Goal: Find contact information: Find contact information

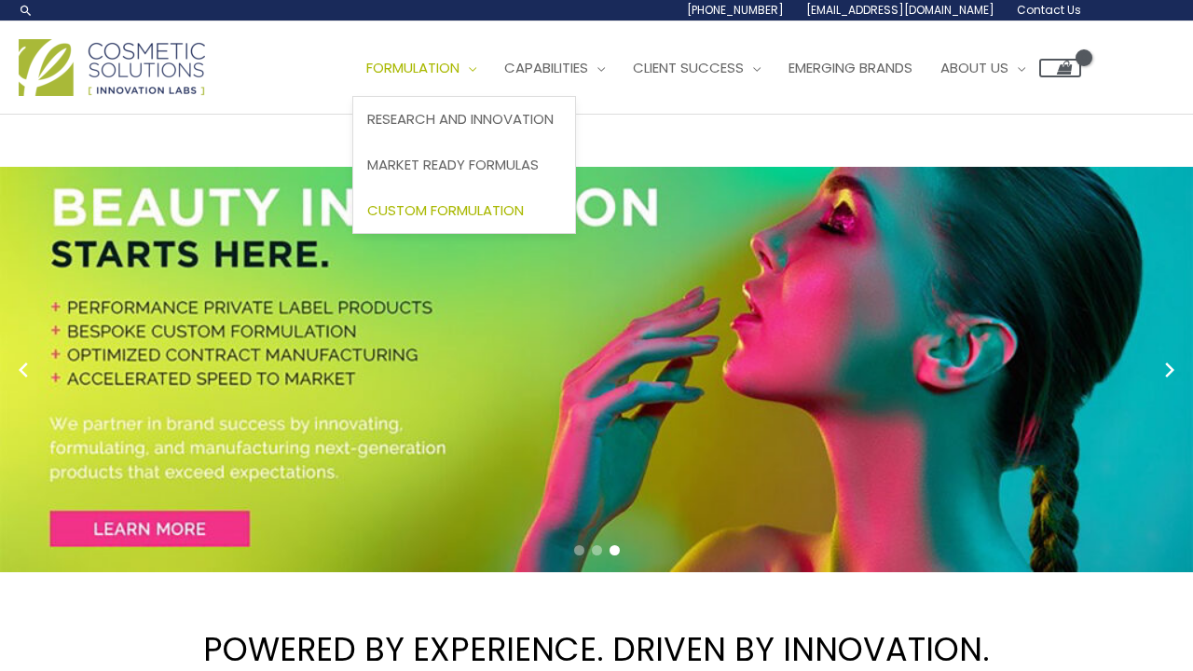
click at [367, 220] on span "Custom Formulation" at bounding box center [445, 210] width 157 height 20
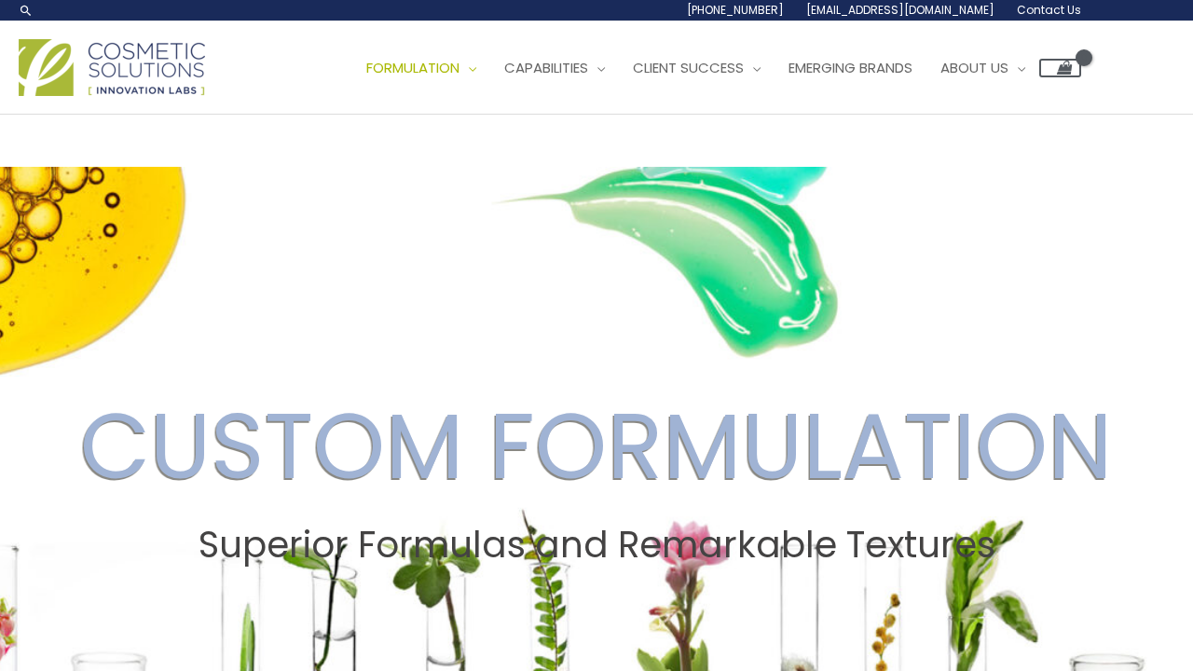
click at [0, 0] on span "Contact Us" at bounding box center [0, 0] width 0 height 0
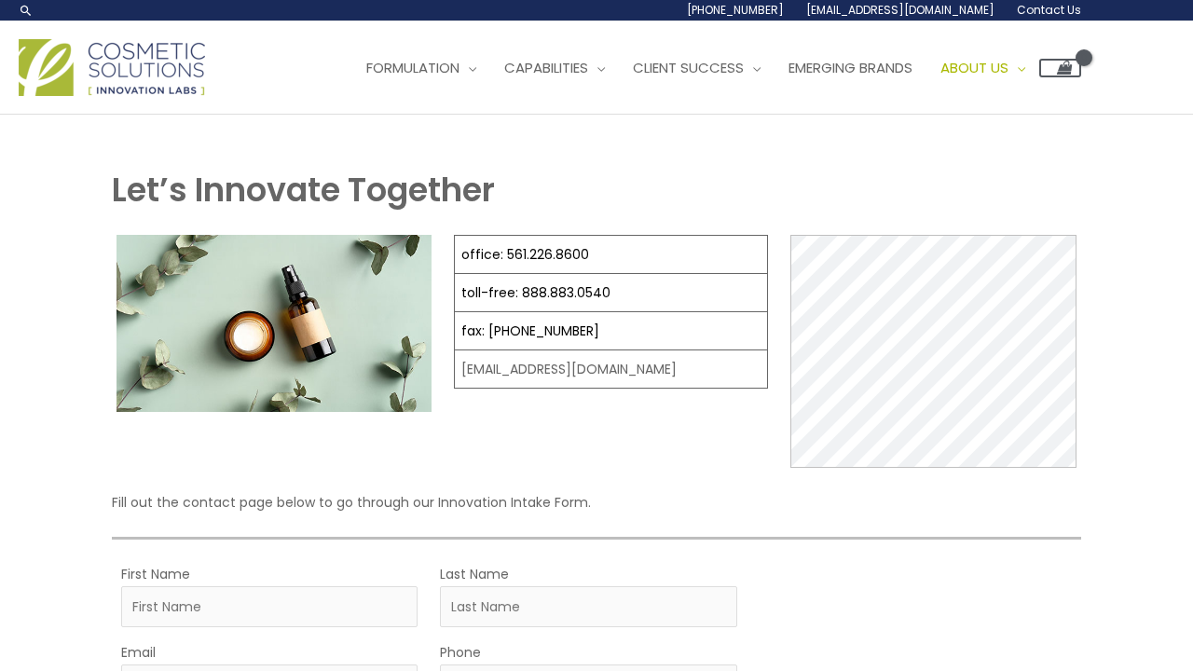
click at [0, 0] on span "Contact Us" at bounding box center [0, 0] width 0 height 0
